Goal: Check status: Check status

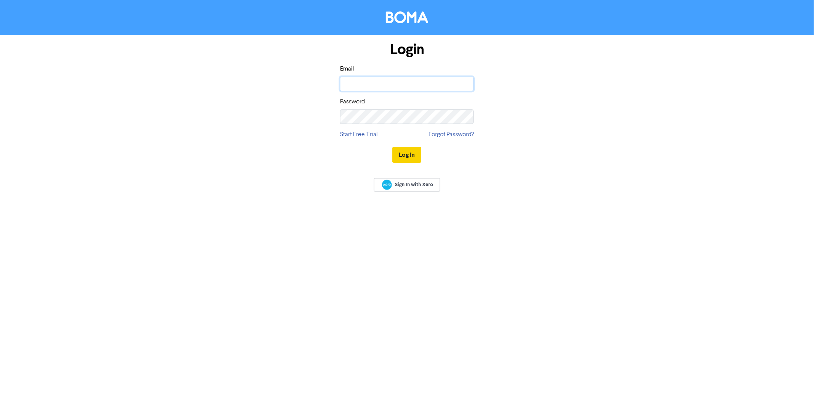
type input "Harrison@pra.nz"
click at [414, 156] on button "Log In" at bounding box center [406, 155] width 29 height 16
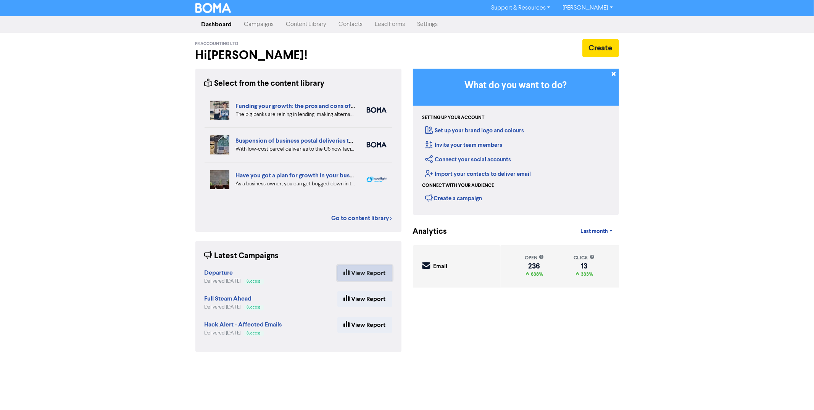
click at [368, 269] on link "View Report" at bounding box center [364, 273] width 55 height 16
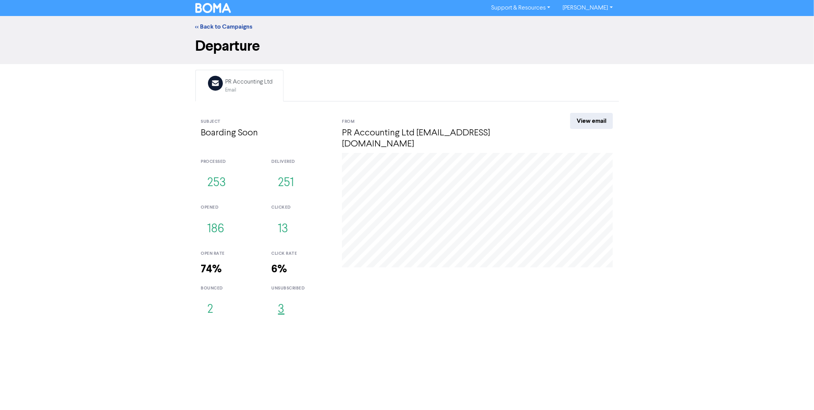
click at [281, 299] on button "3" at bounding box center [280, 309] width 19 height 25
click at [213, 297] on button "2" at bounding box center [210, 309] width 19 height 25
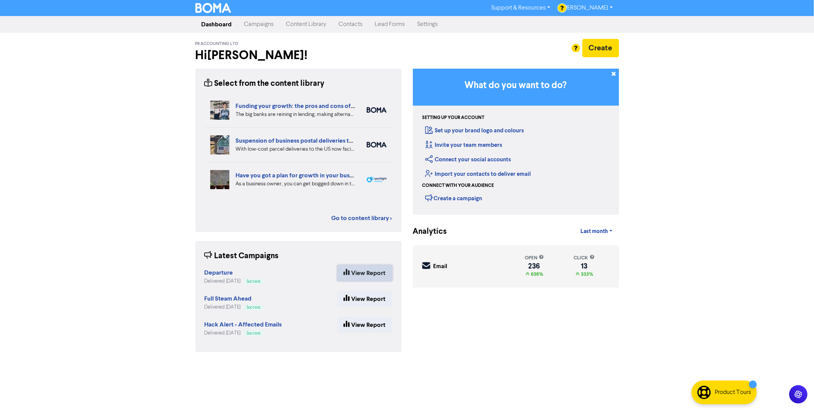
click at [358, 270] on link "View Report" at bounding box center [364, 273] width 55 height 16
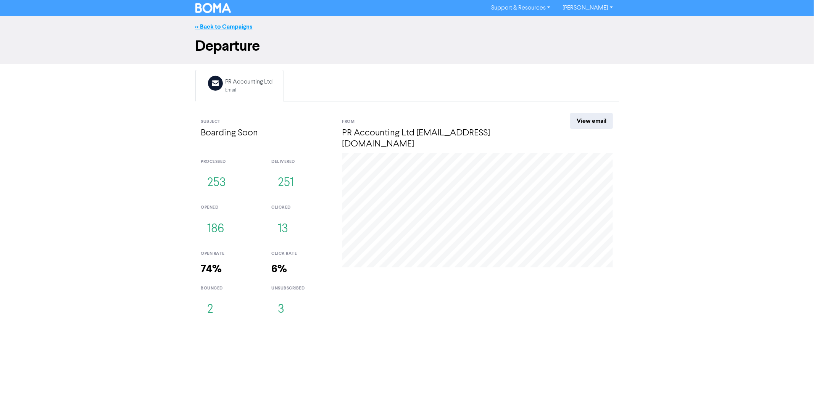
click at [221, 29] on link "<< Back to Campaigns" at bounding box center [223, 27] width 57 height 8
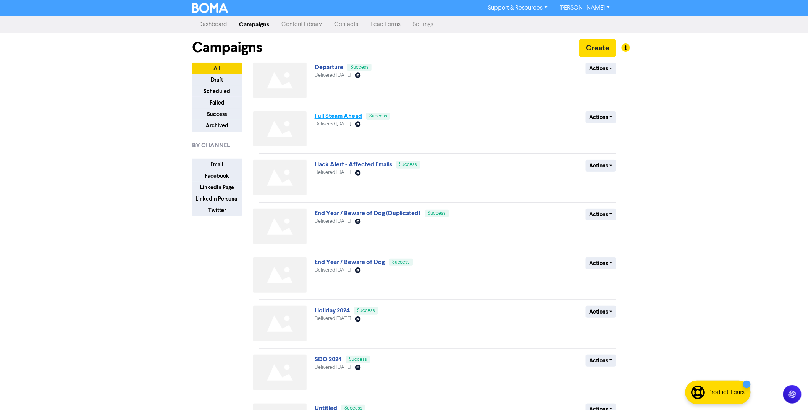
click at [350, 116] on link "Full Steam Ahead" at bounding box center [338, 116] width 47 height 8
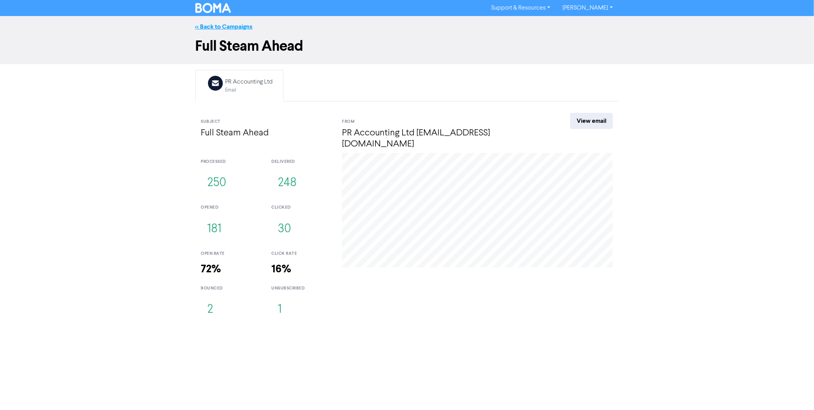
click at [226, 28] on link "<< Back to Campaigns" at bounding box center [223, 27] width 57 height 8
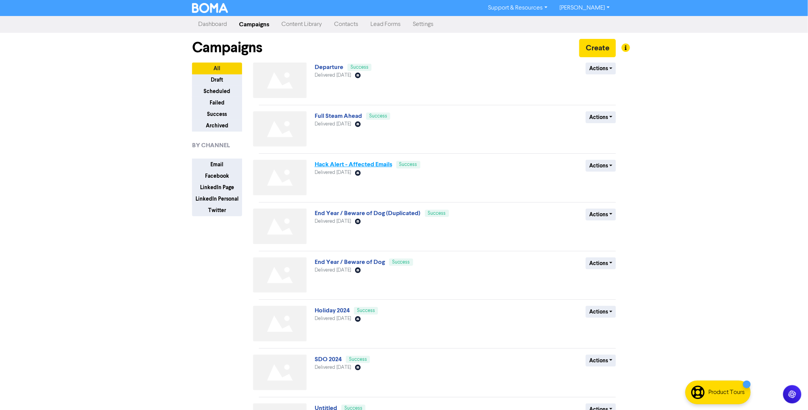
click at [340, 165] on link "Hack Alert - Affected Emails" at bounding box center [353, 165] width 77 height 8
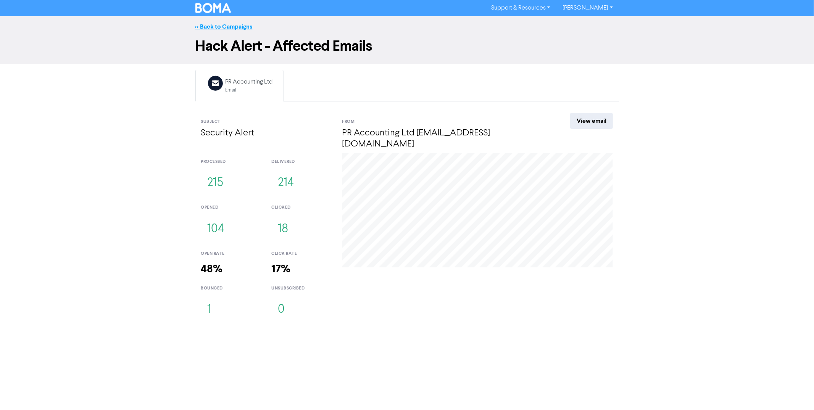
click at [233, 29] on link "<< Back to Campaigns" at bounding box center [223, 27] width 57 height 8
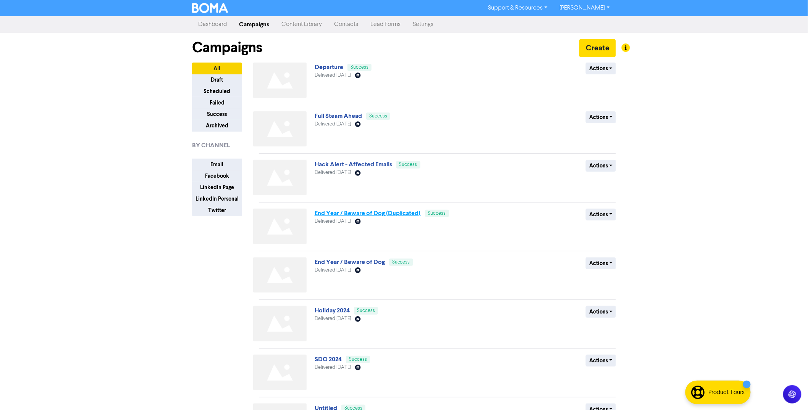
click at [375, 212] on link "End Year / Beware of Dog (Duplicated)" at bounding box center [368, 214] width 106 height 8
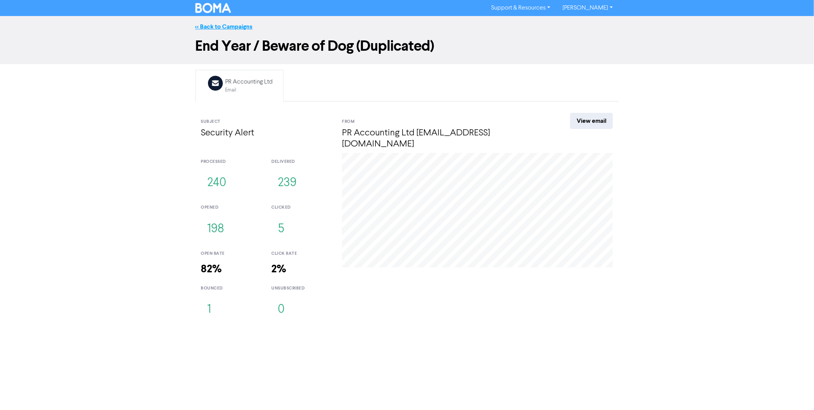
click at [209, 27] on link "<< Back to Campaigns" at bounding box center [223, 27] width 57 height 8
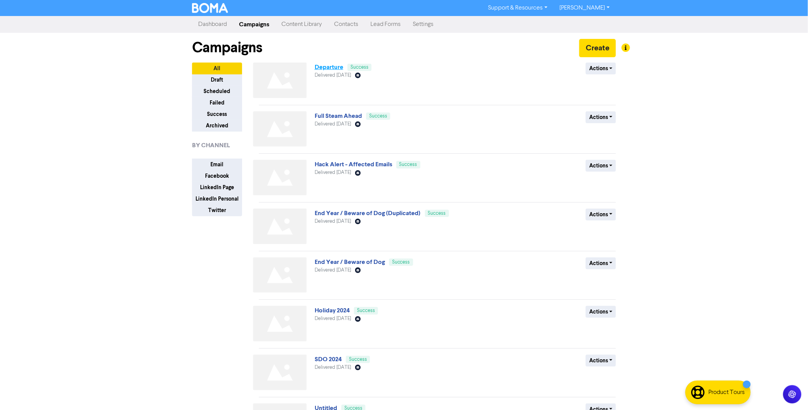
click at [320, 65] on link "Departure" at bounding box center [329, 67] width 29 height 8
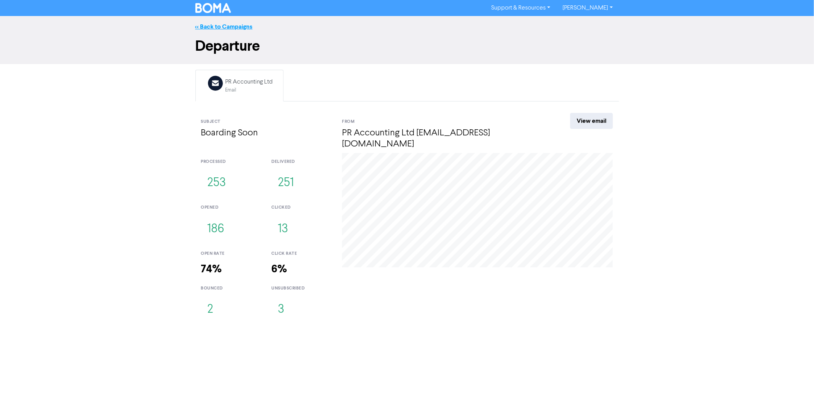
click at [224, 24] on link "<< Back to Campaigns" at bounding box center [223, 27] width 57 height 8
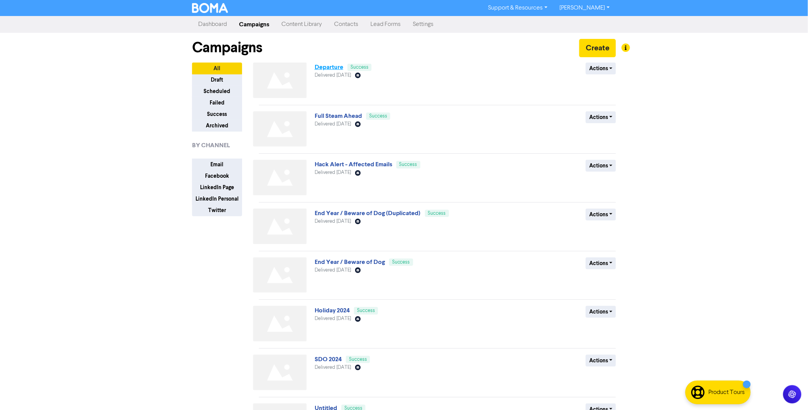
click at [336, 68] on link "Departure" at bounding box center [329, 67] width 29 height 8
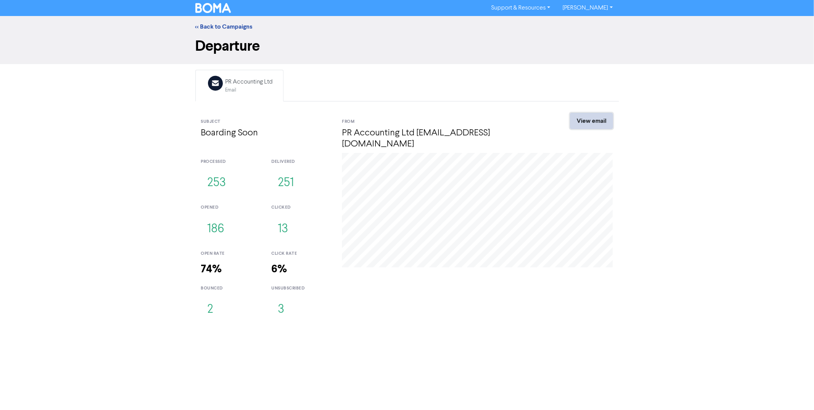
click at [586, 121] on link "View email" at bounding box center [591, 121] width 43 height 16
